Goal: Task Accomplishment & Management: Manage account settings

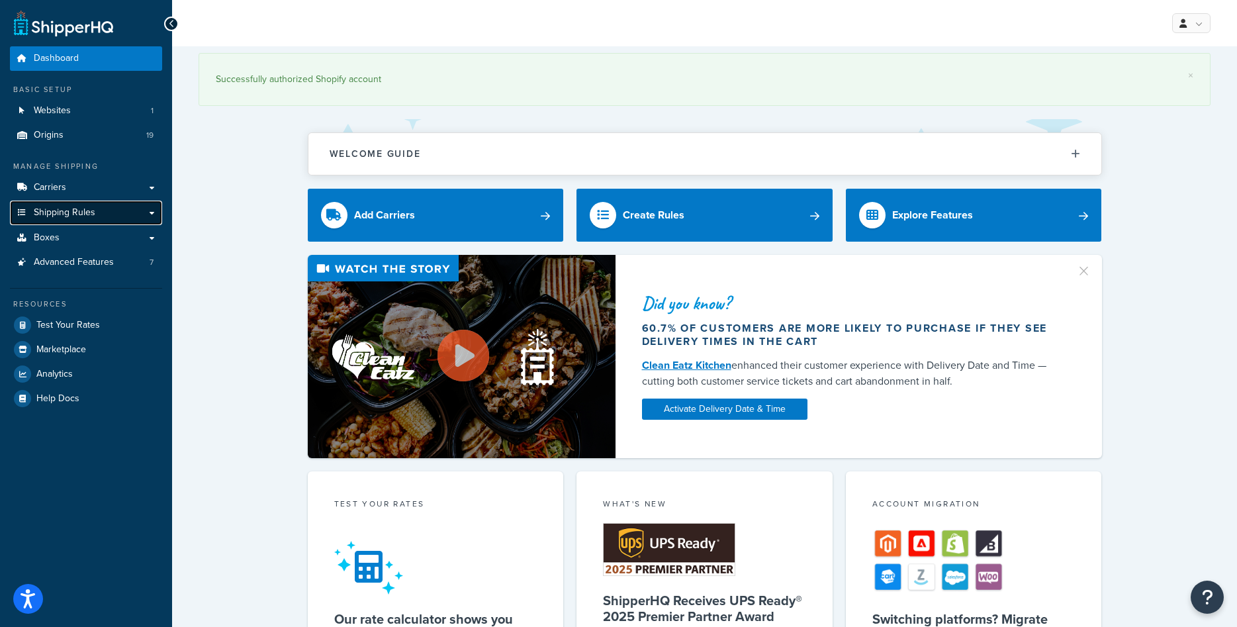
click at [92, 218] on span "Shipping Rules" at bounding box center [65, 212] width 62 height 11
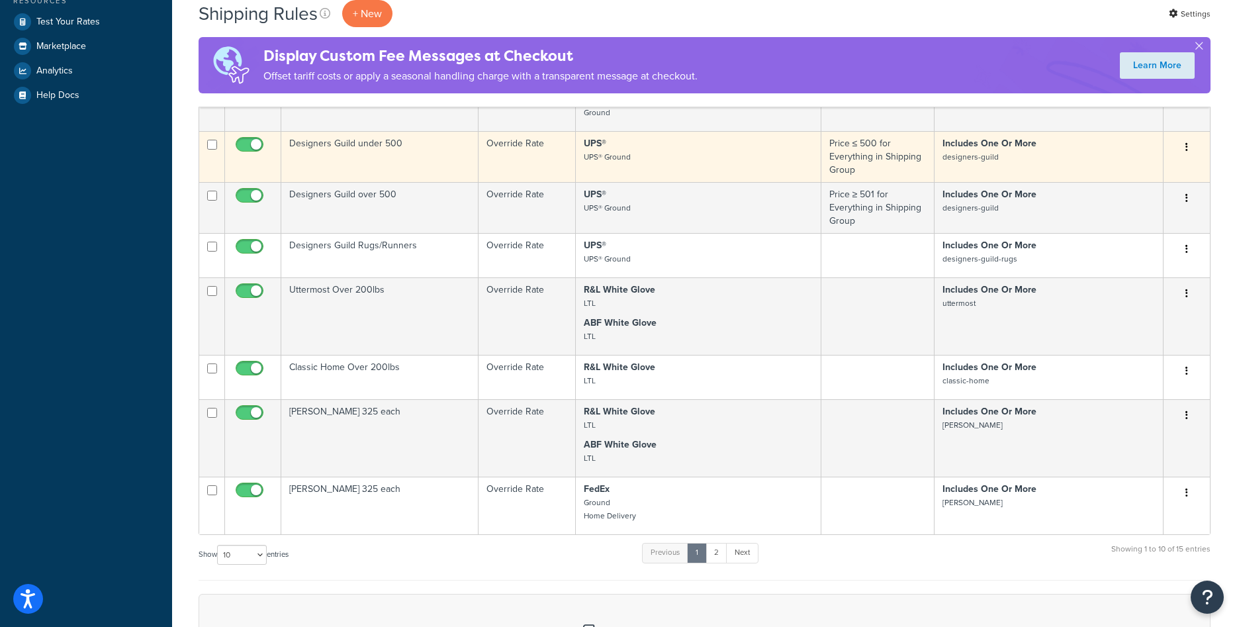
scroll to position [540, 0]
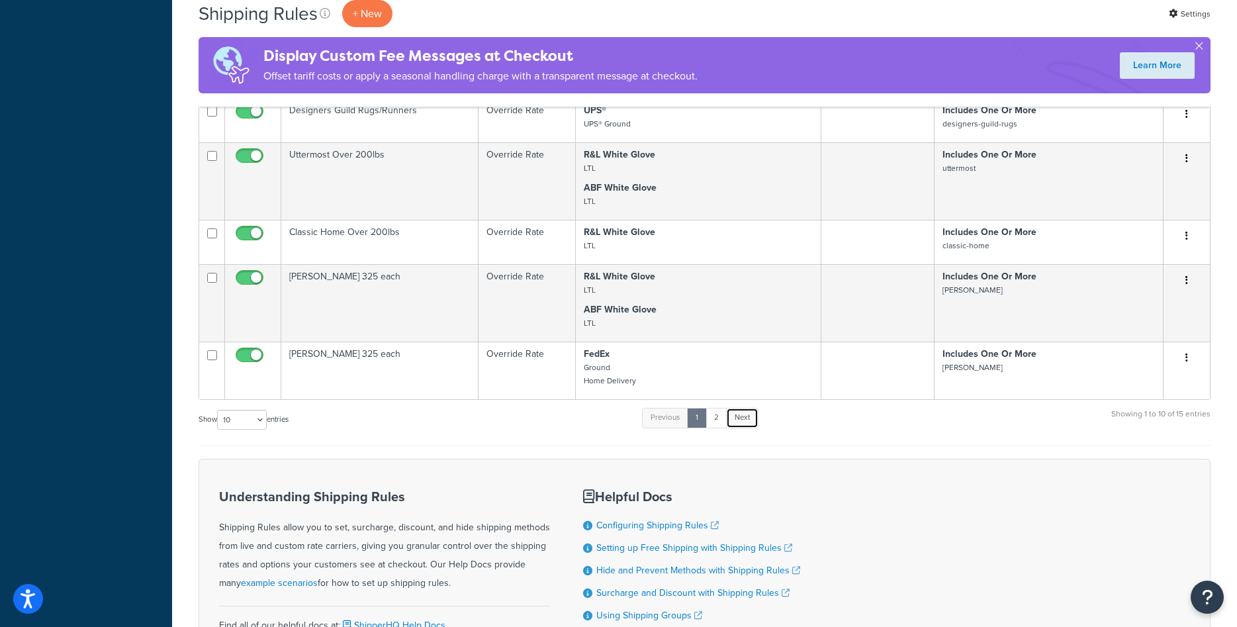
click at [736, 420] on link "Next" at bounding box center [742, 418] width 32 height 20
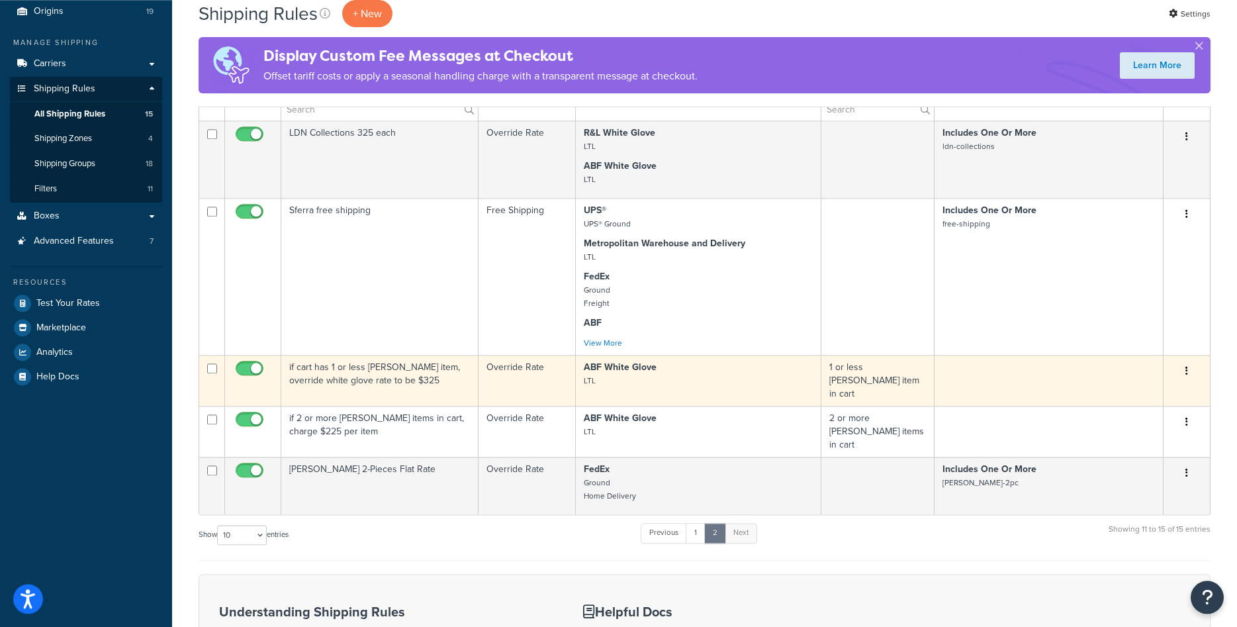
scroll to position [42, 0]
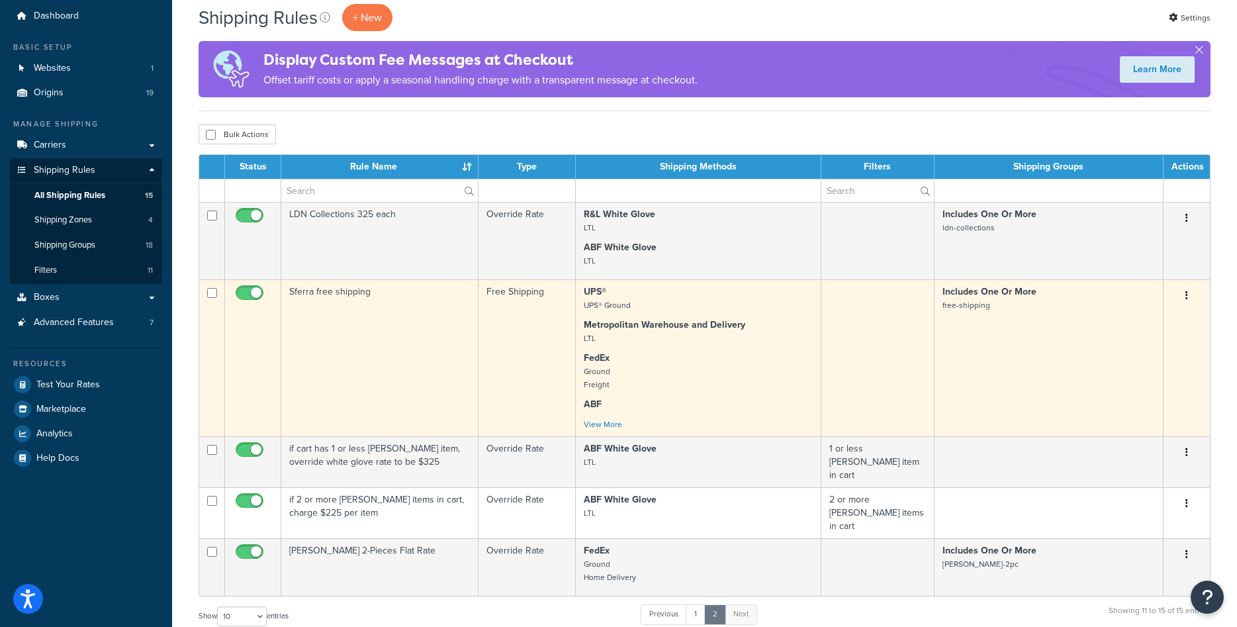
click at [396, 310] on td "Sferra free shipping" at bounding box center [379, 357] width 197 height 157
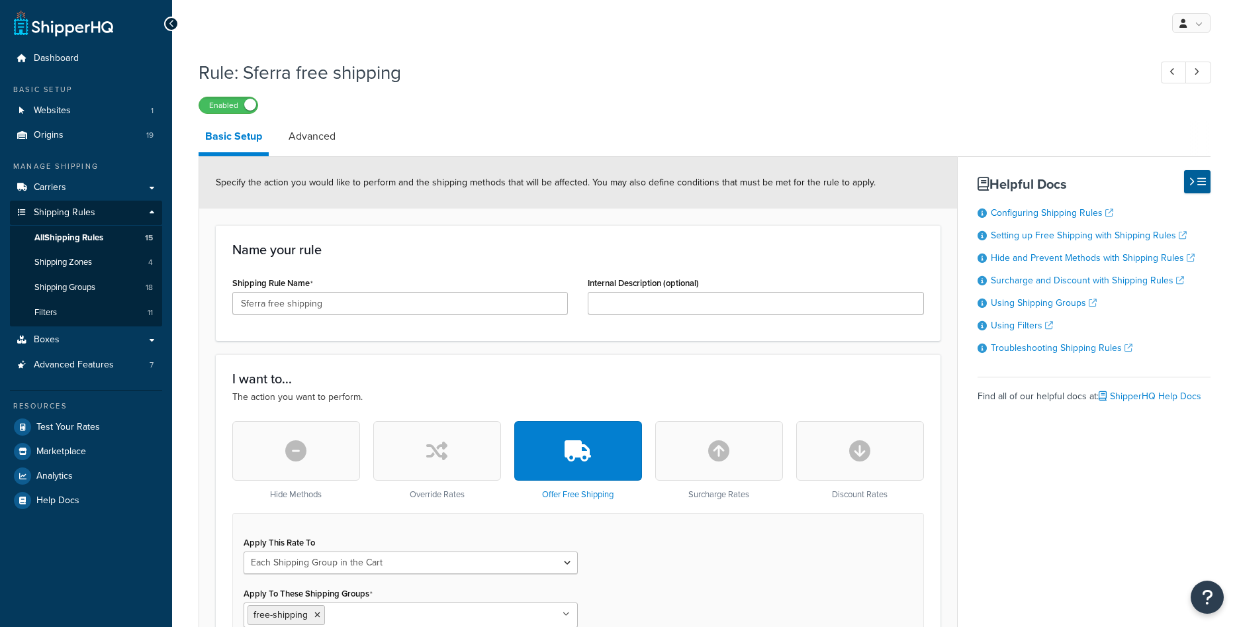
select select "SHIPPING_GROUP"
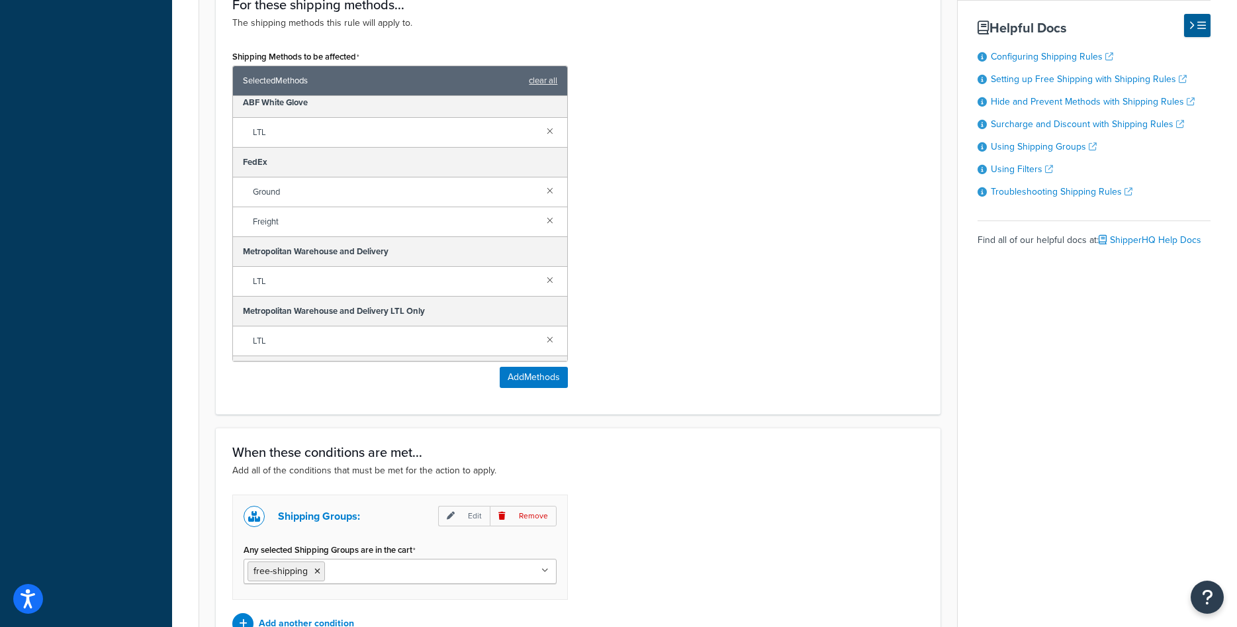
scroll to position [66, 0]
click at [523, 375] on button "Add Methods" at bounding box center [534, 377] width 68 height 21
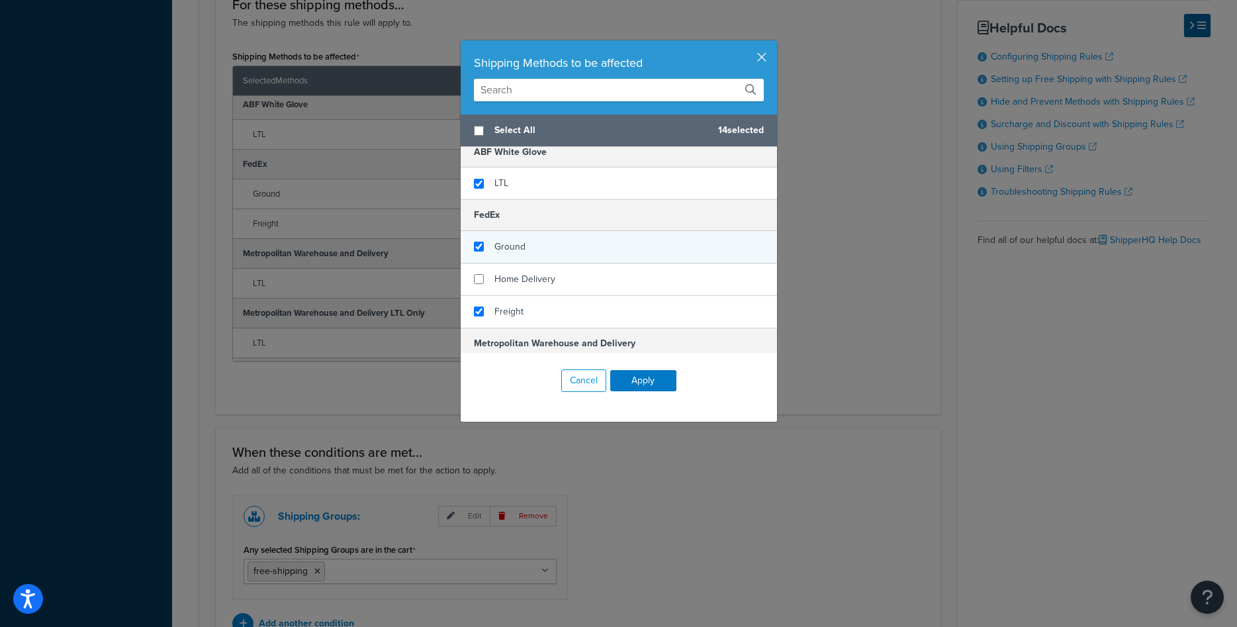
scroll to position [159, 0]
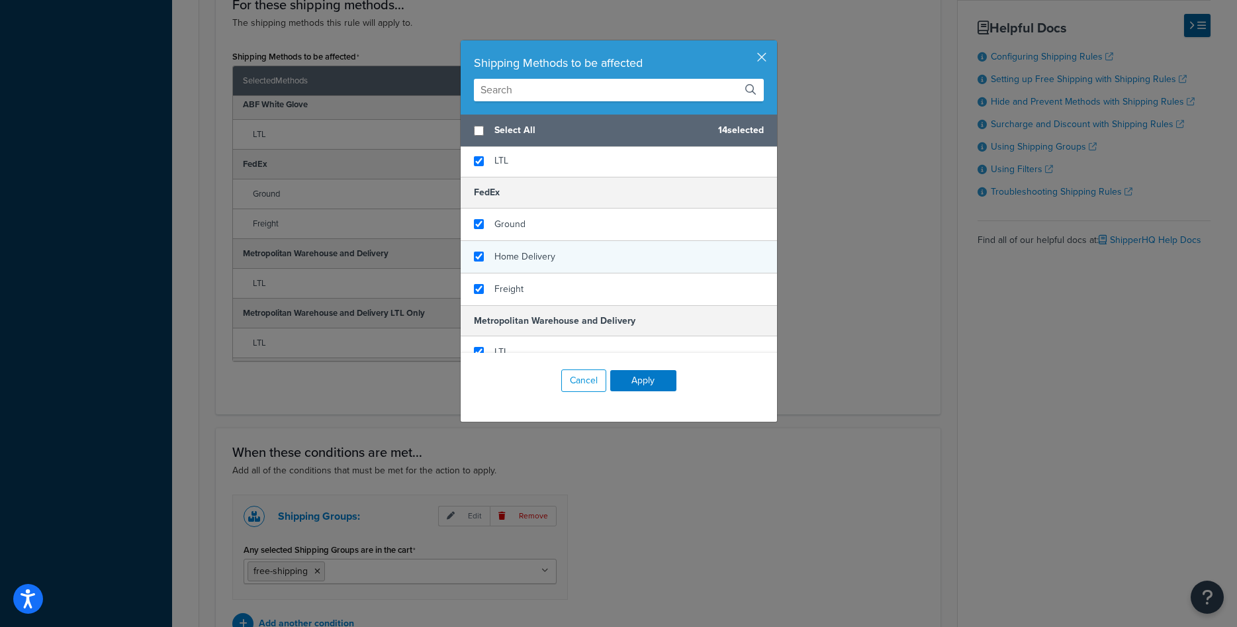
checkbox input "true"
click at [511, 253] on span "Home Delivery" at bounding box center [524, 256] width 61 height 14
click at [641, 378] on button "Apply" at bounding box center [643, 380] width 66 height 21
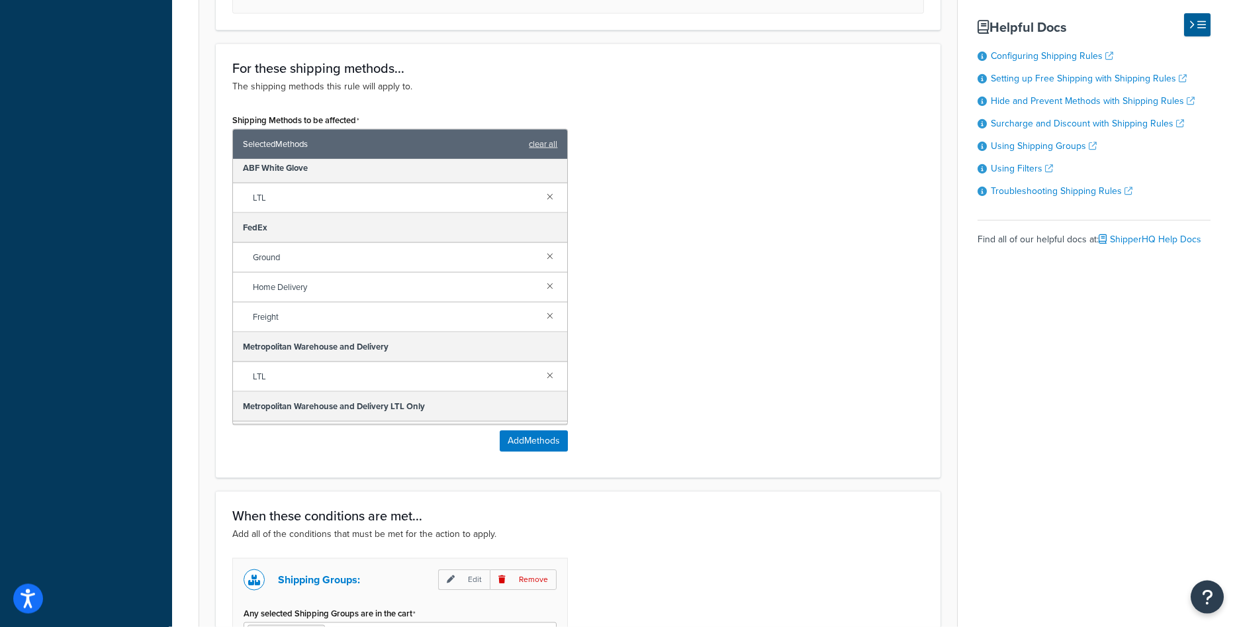
scroll to position [888, 0]
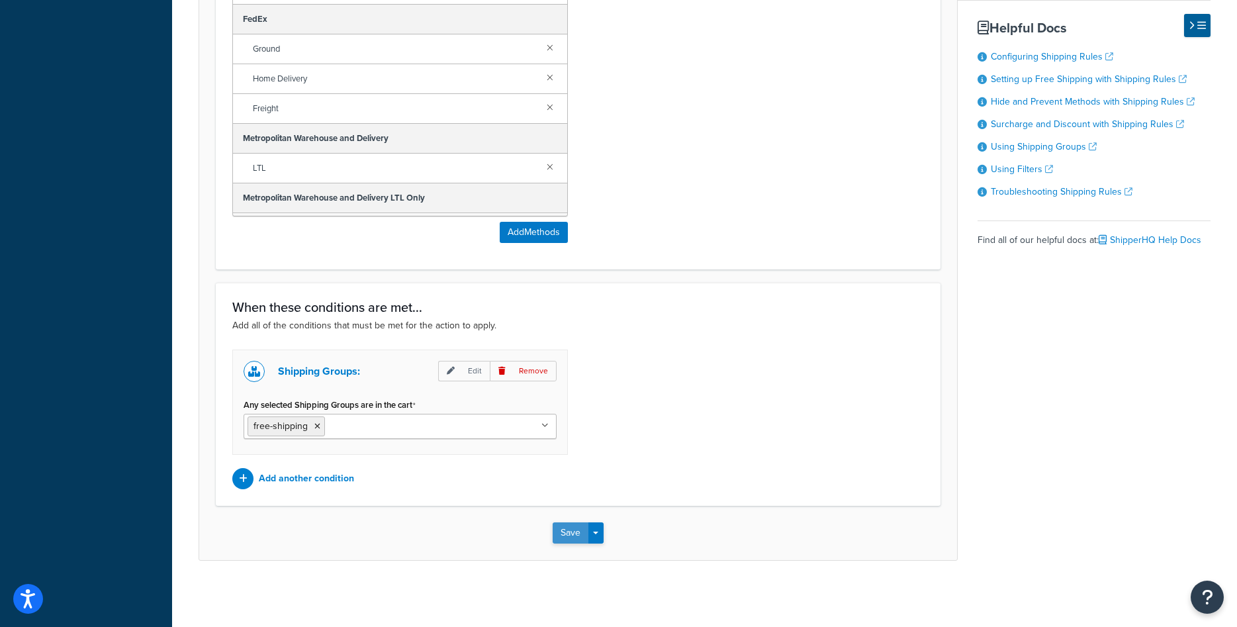
click at [568, 535] on button "Save" at bounding box center [571, 532] width 36 height 21
